Goal: Task Accomplishment & Management: Manage account settings

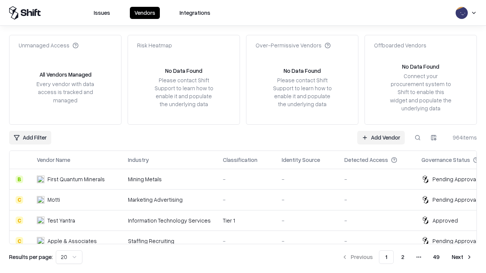
click at [381, 137] on link "Add Vendor" at bounding box center [380, 138] width 47 height 14
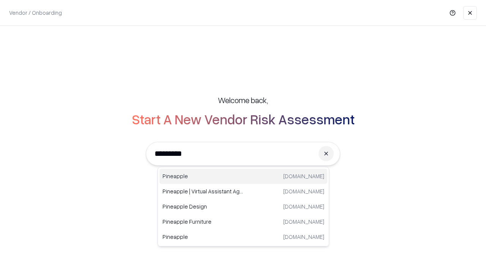
click at [243, 176] on div "Pineapple [DOMAIN_NAME]" at bounding box center [243, 176] width 168 height 15
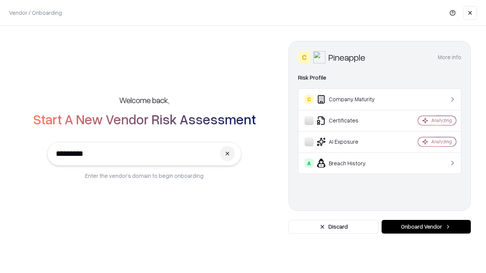
type input "*********"
click at [426, 227] on button "Onboard Vendor" at bounding box center [425, 227] width 89 height 14
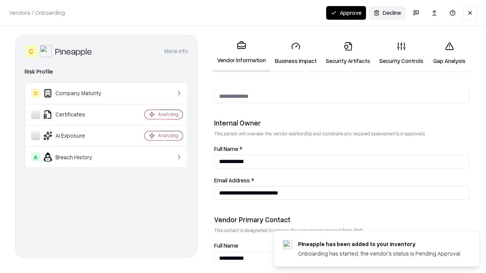
scroll to position [393, 0]
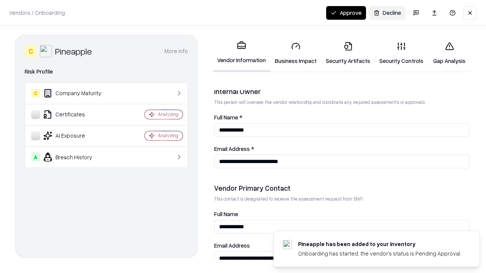
click at [296, 53] on link "Business Impact" at bounding box center [295, 53] width 51 height 35
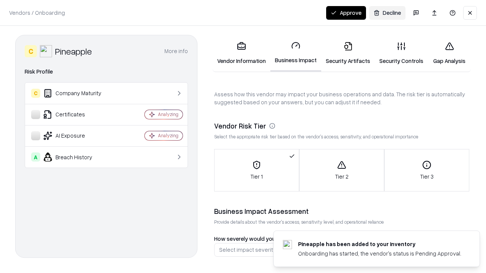
click at [348, 53] on link "Security Artifacts" at bounding box center [347, 53] width 53 height 35
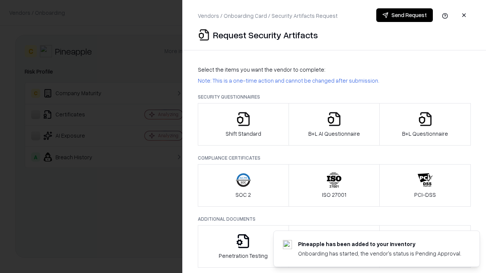
click at [243, 124] on icon "button" at bounding box center [243, 119] width 15 height 15
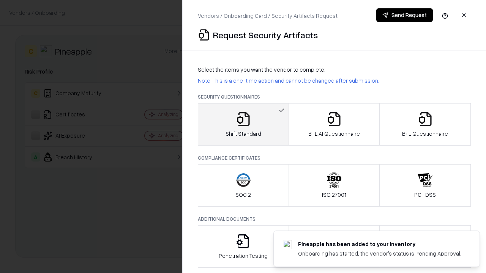
click at [404, 15] on button "Send Request" at bounding box center [404, 15] width 57 height 14
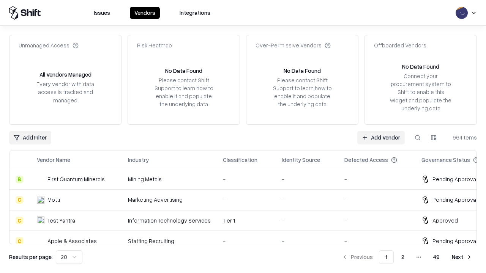
click at [417, 137] on button at bounding box center [418, 138] width 14 height 14
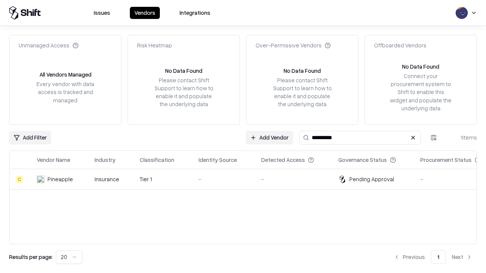
type input "*********"
click at [247, 179] on div "-" at bounding box center [223, 179] width 50 height 8
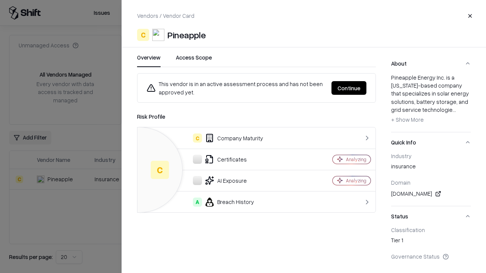
click at [349, 88] on button "Continue" at bounding box center [348, 88] width 35 height 14
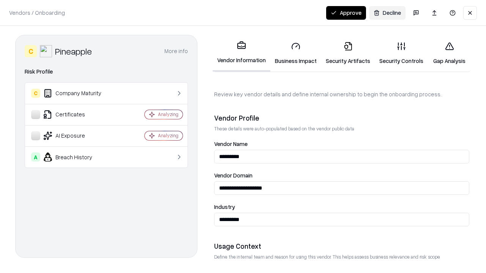
click at [348, 53] on link "Security Artifacts" at bounding box center [347, 53] width 53 height 35
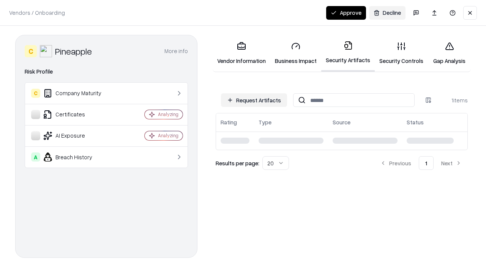
click at [346, 13] on button "Approve" at bounding box center [346, 13] width 40 height 14
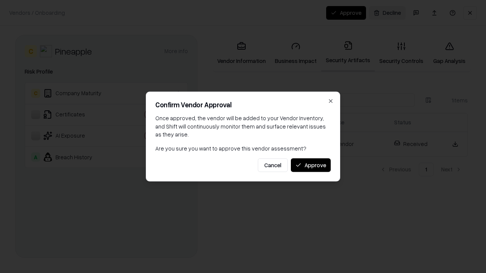
click at [310, 165] on button "Approve" at bounding box center [311, 165] width 40 height 14
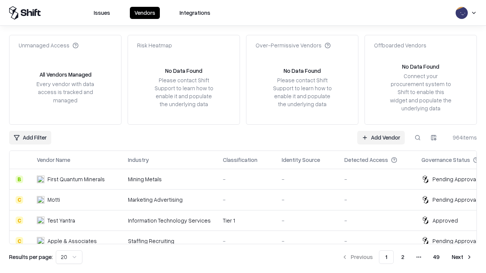
type input "*********"
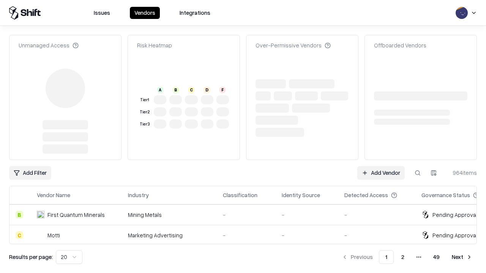
click at [381, 166] on link "Add Vendor" at bounding box center [380, 173] width 47 height 14
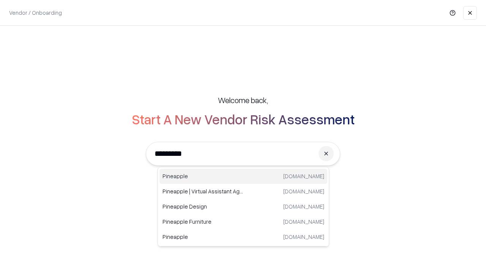
click at [243, 176] on div "Pineapple [DOMAIN_NAME]" at bounding box center [243, 176] width 168 height 15
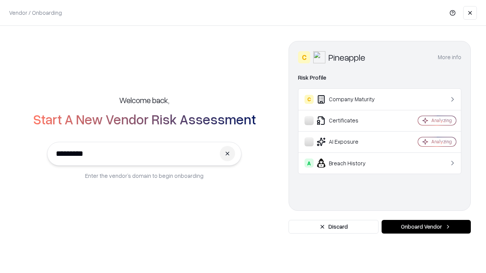
type input "*********"
click at [426, 227] on button "Onboard Vendor" at bounding box center [425, 227] width 89 height 14
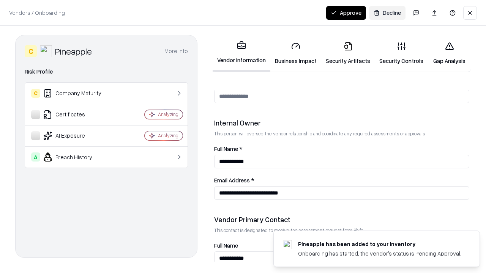
scroll to position [393, 0]
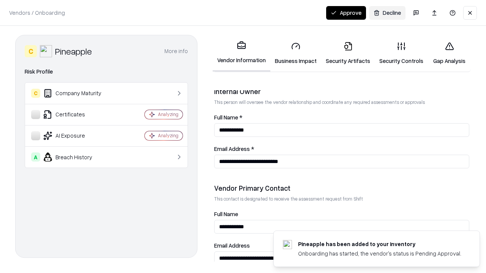
click at [346, 13] on button "Approve" at bounding box center [346, 13] width 40 height 14
